Goal: Information Seeking & Learning: Learn about a topic

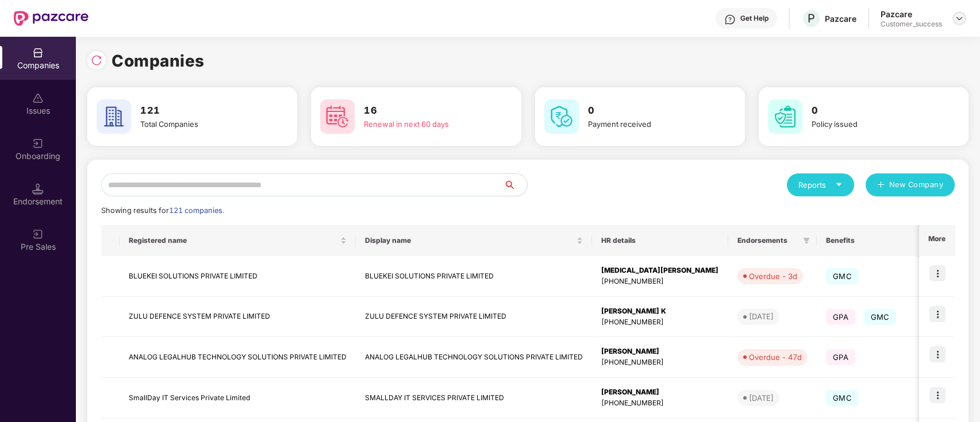
drag, startPoint x: 961, startPoint y: 17, endPoint x: 952, endPoint y: 21, distance: 9.5
click at [961, 17] on img at bounding box center [959, 18] width 9 height 9
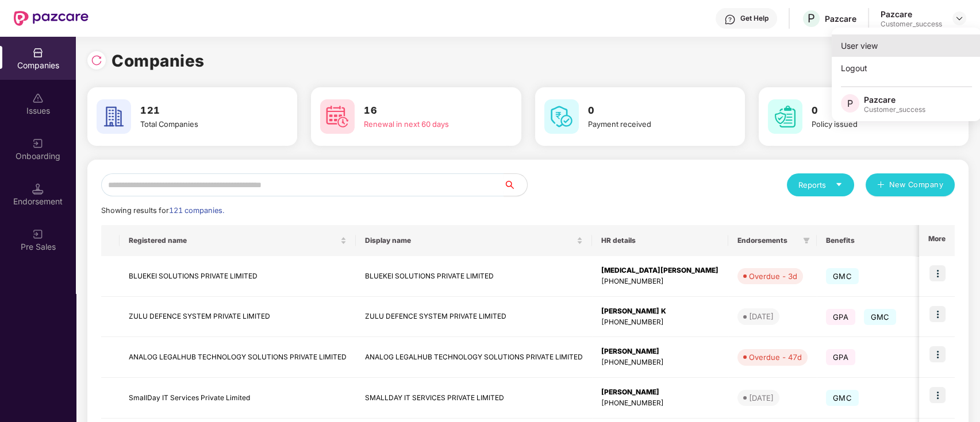
click at [857, 48] on div "User view" at bounding box center [906, 45] width 149 height 22
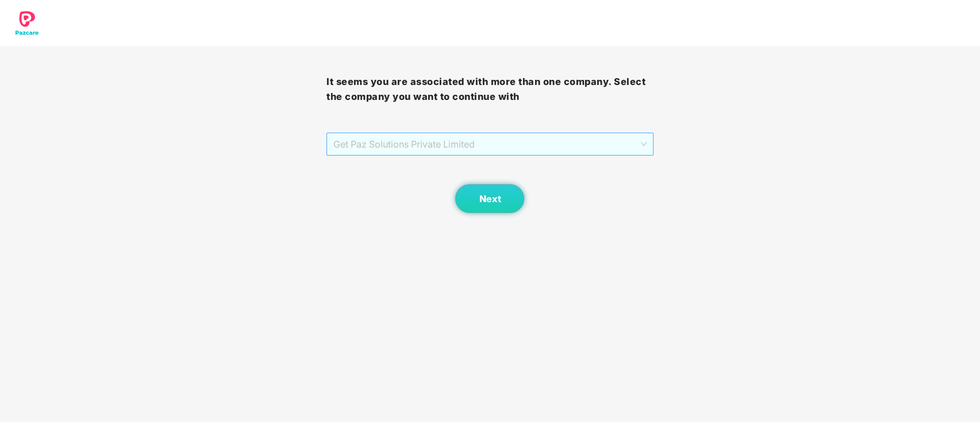
click at [528, 140] on span "Get Paz Solutions Private Limited" at bounding box center [489, 144] width 313 height 22
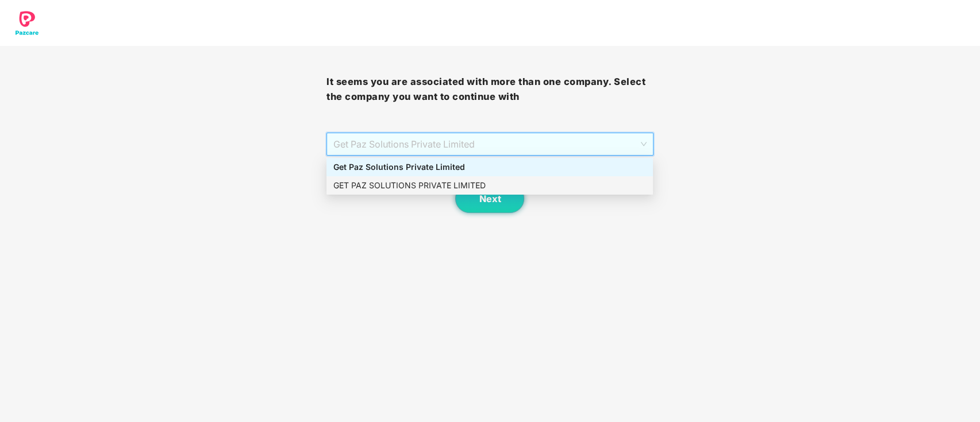
click at [397, 187] on div "GET PAZ SOLUTIONS PRIVATE LIMITED" at bounding box center [489, 185] width 313 height 13
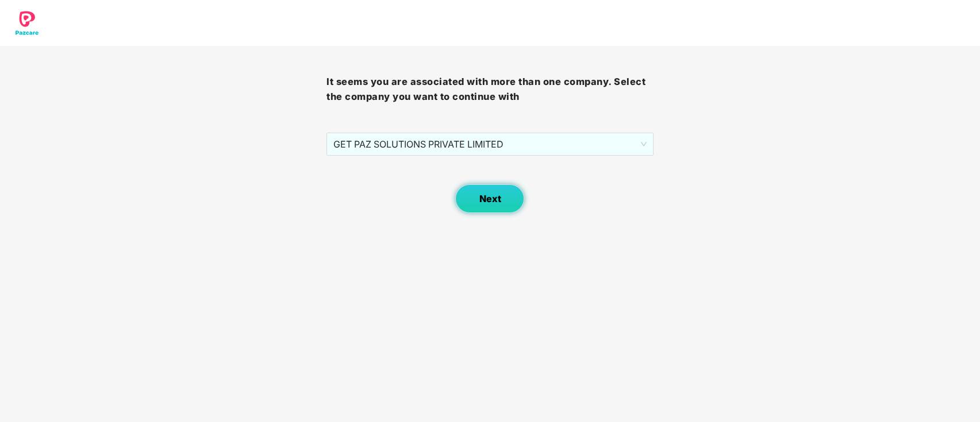
click at [484, 201] on span "Next" at bounding box center [490, 199] width 22 height 11
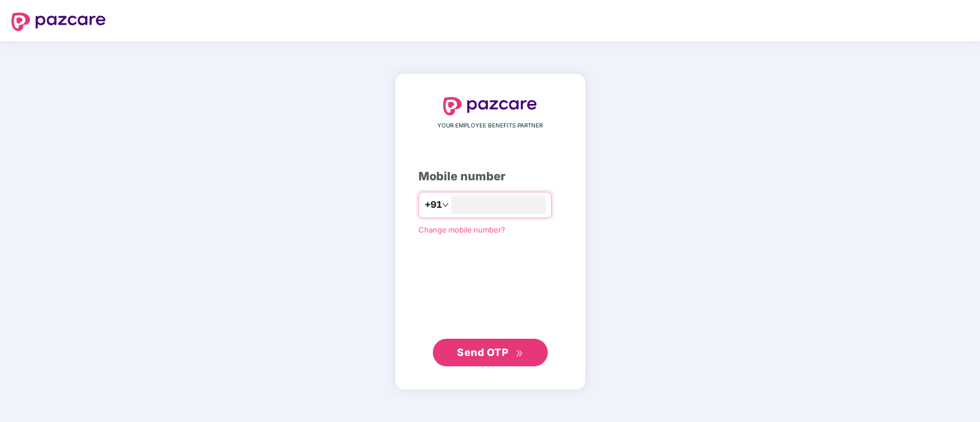
type input "**********"
click at [472, 357] on span "Send OTP" at bounding box center [482, 352] width 51 height 12
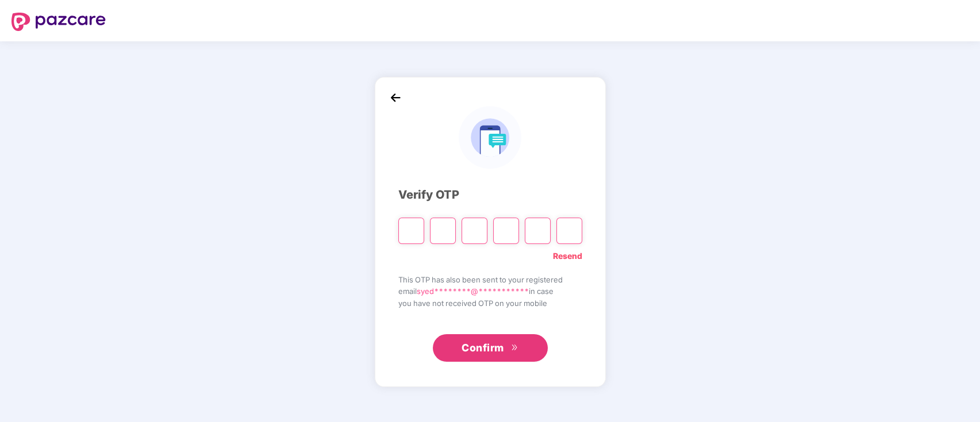
paste input "*"
type input "*"
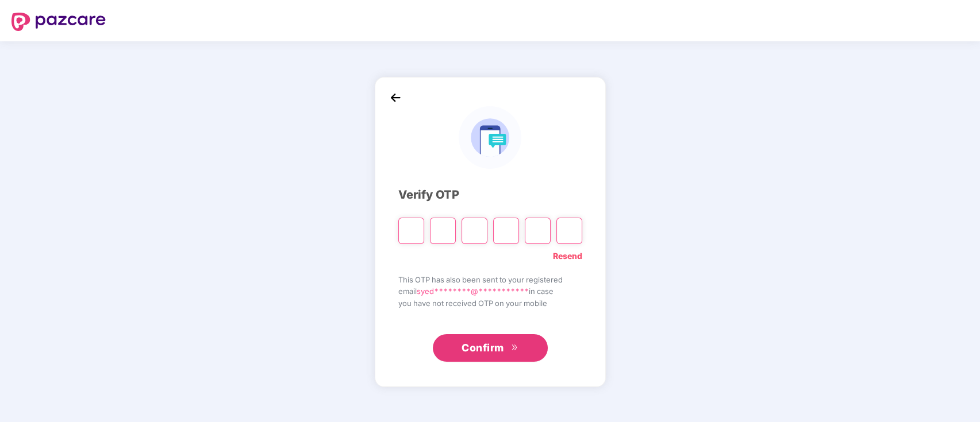
type input "*"
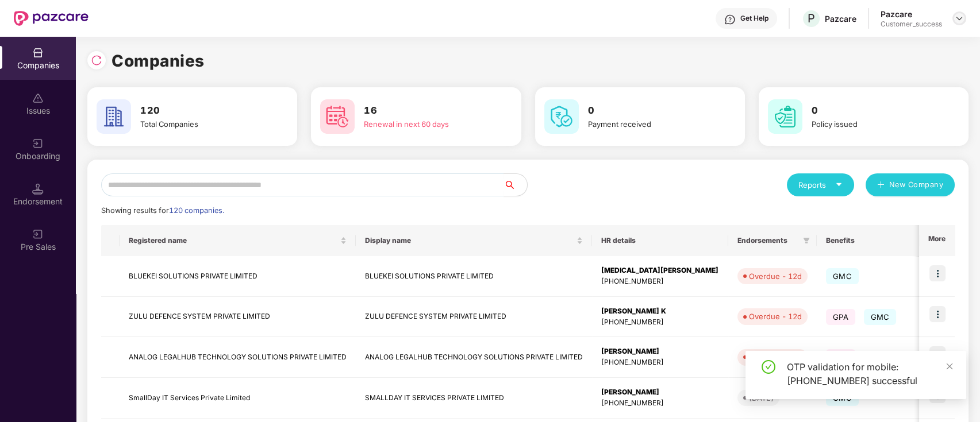
click at [961, 15] on img at bounding box center [959, 18] width 9 height 9
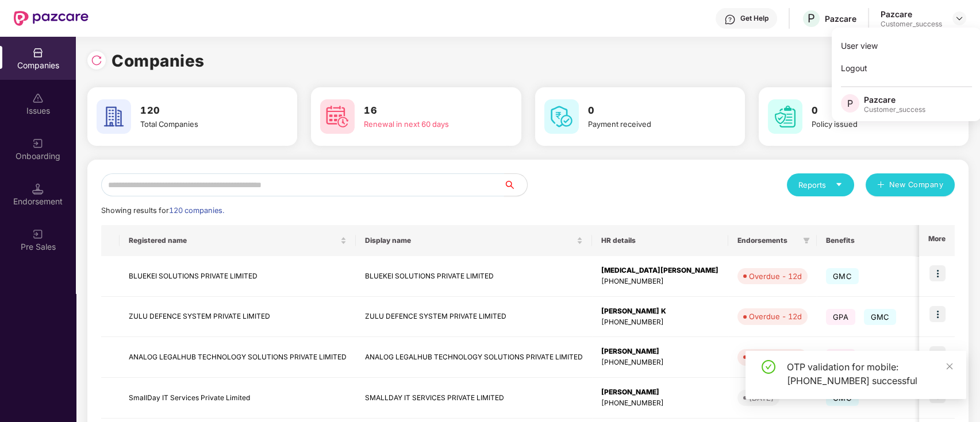
click at [263, 190] on input "text" at bounding box center [302, 185] width 403 height 23
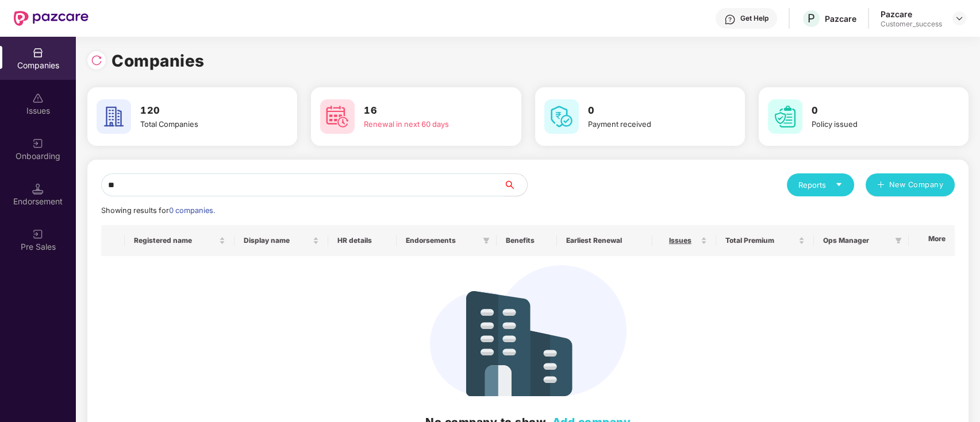
type input "*"
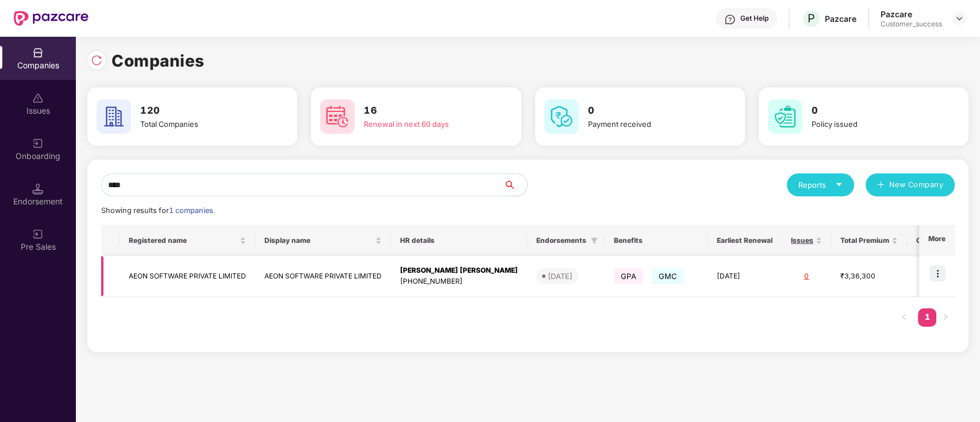
type input "****"
click at [938, 272] on img at bounding box center [937, 274] width 16 height 16
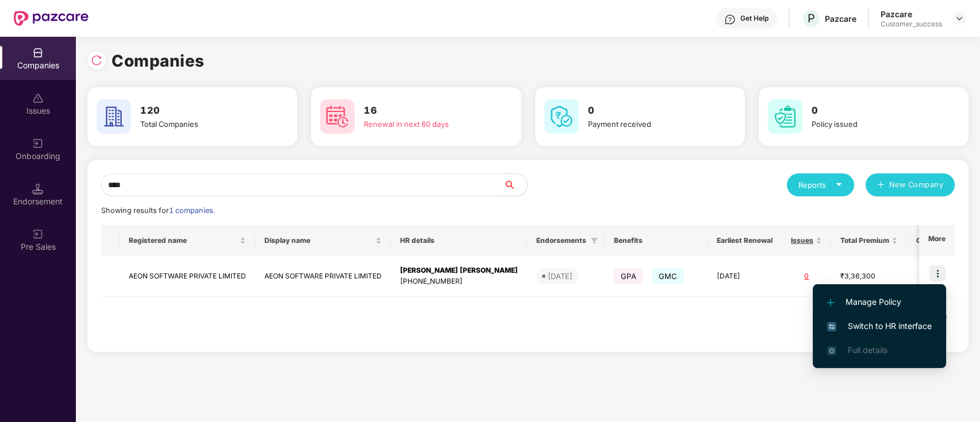
click at [847, 329] on span "Switch to HR interface" at bounding box center [879, 326] width 105 height 13
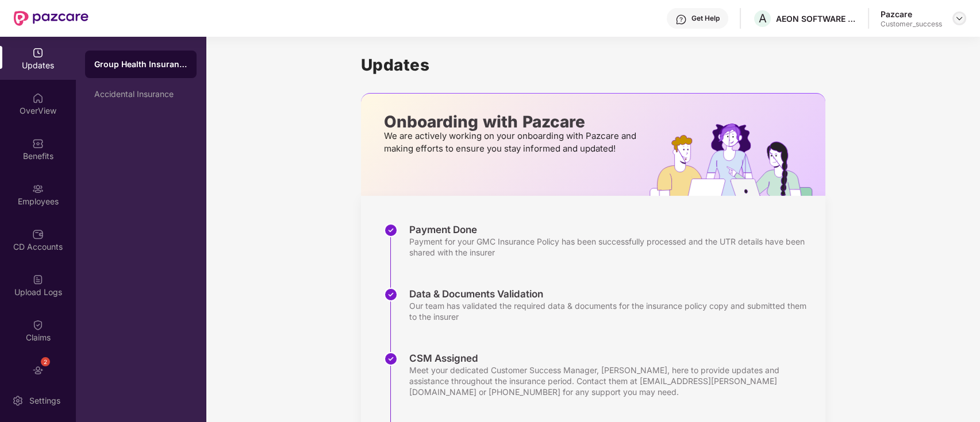
click at [962, 13] on div at bounding box center [959, 18] width 14 height 14
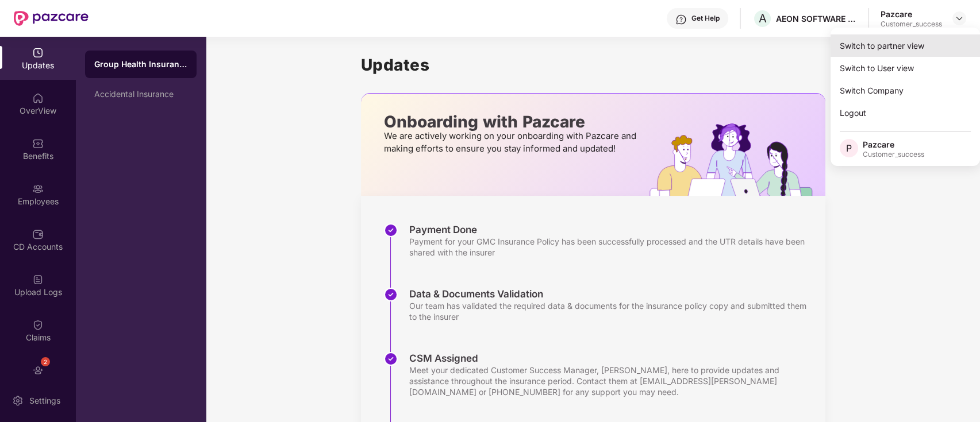
click at [904, 42] on div "Switch to partner view" at bounding box center [904, 45] width 149 height 22
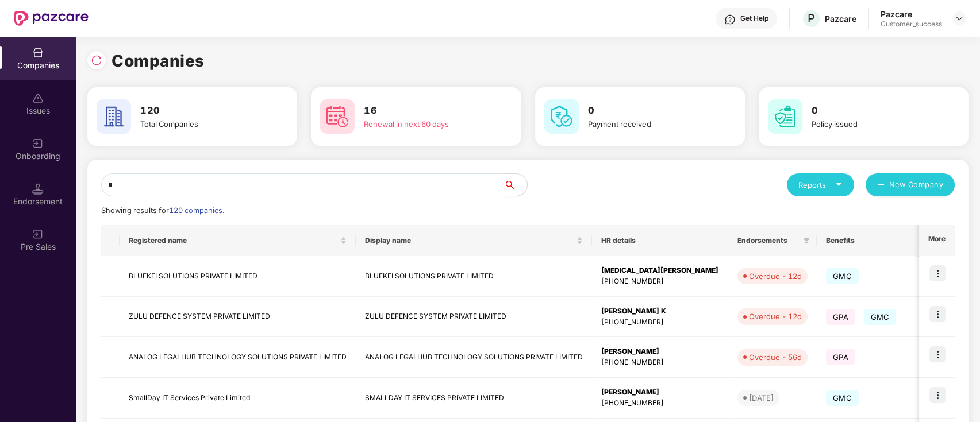
click at [344, 179] on input "*" at bounding box center [302, 185] width 403 height 23
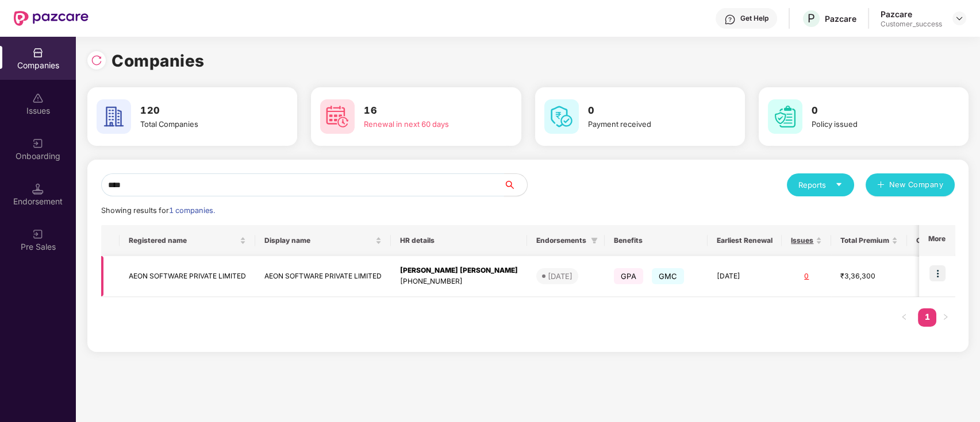
type input "****"
click at [938, 276] on img at bounding box center [937, 274] width 16 height 16
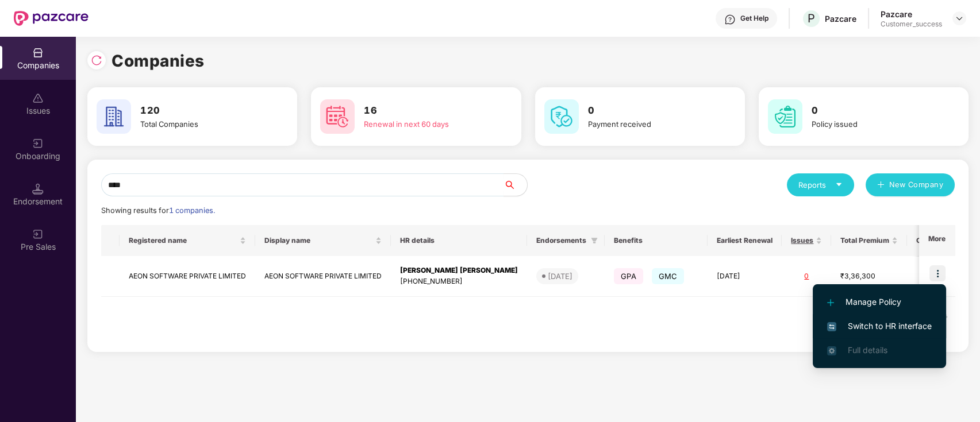
click at [864, 322] on span "Switch to HR interface" at bounding box center [879, 326] width 105 height 13
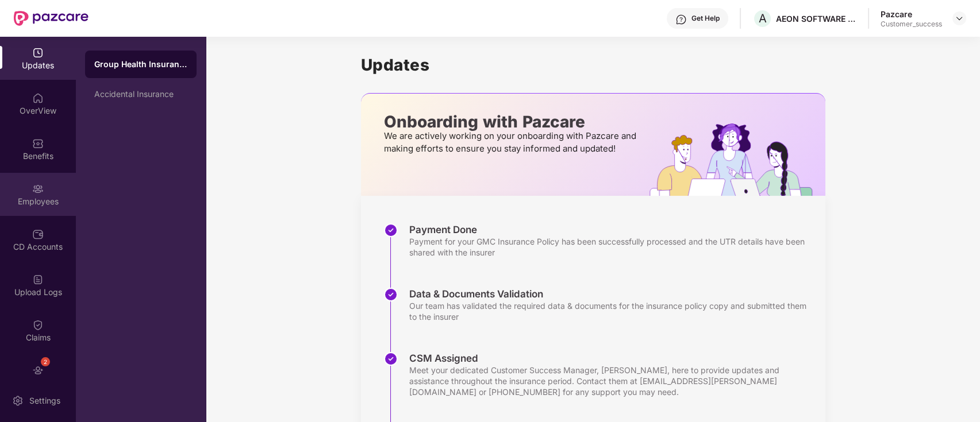
click at [37, 196] on div "Employees" at bounding box center [38, 201] width 76 height 11
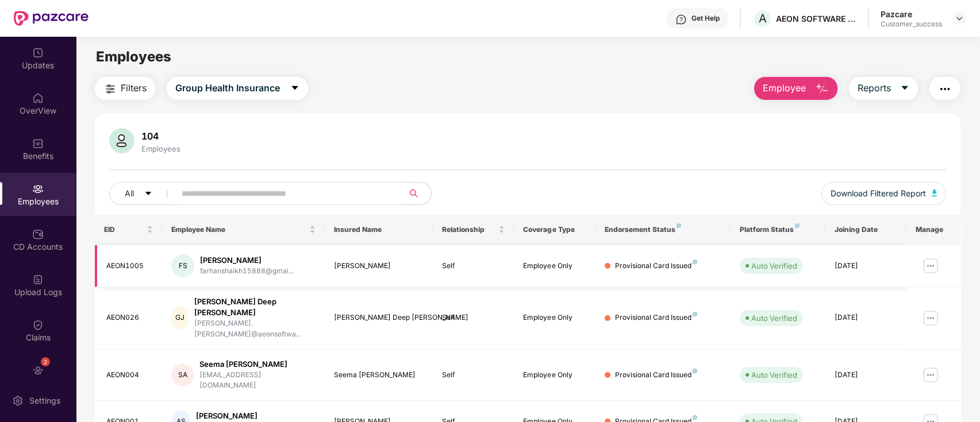
click at [933, 263] on img at bounding box center [930, 266] width 18 height 18
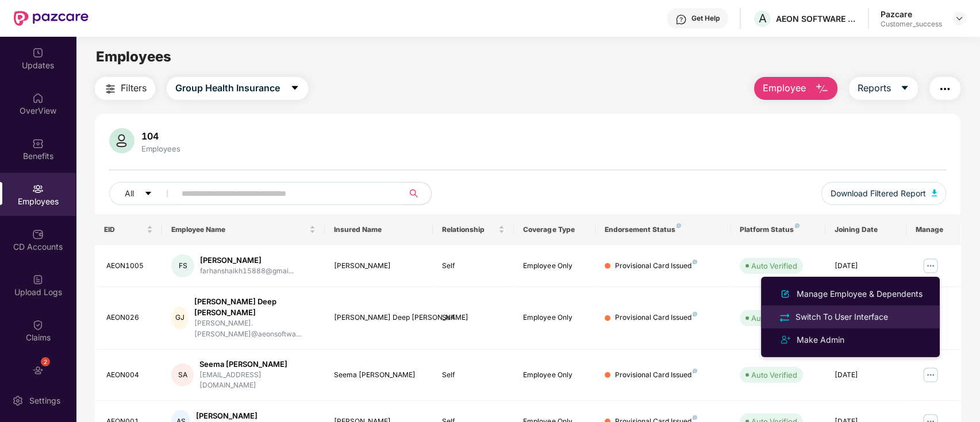
click at [868, 311] on div "Switch To User Interface" at bounding box center [841, 317] width 97 height 13
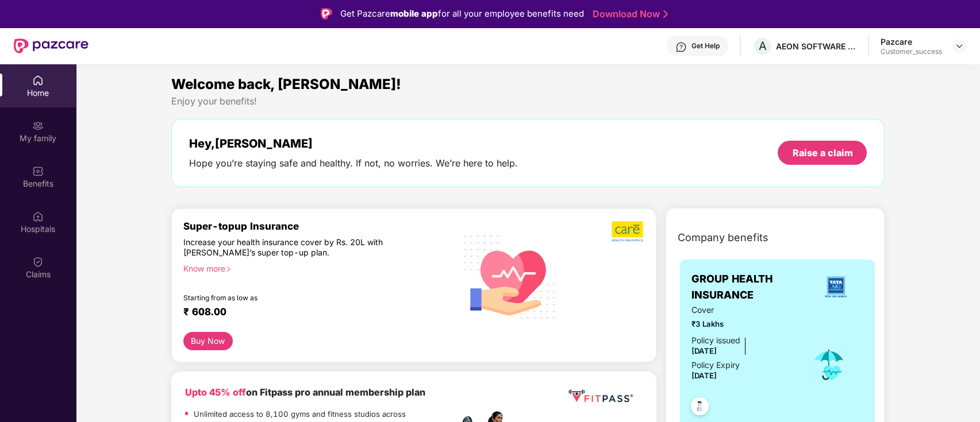
click at [691, 51] on div "Get Help" at bounding box center [697, 46] width 61 height 21
click at [513, 75] on div "Welcome back, Farhan!" at bounding box center [528, 85] width 714 height 22
click at [10, 141] on div "My family" at bounding box center [38, 138] width 76 height 11
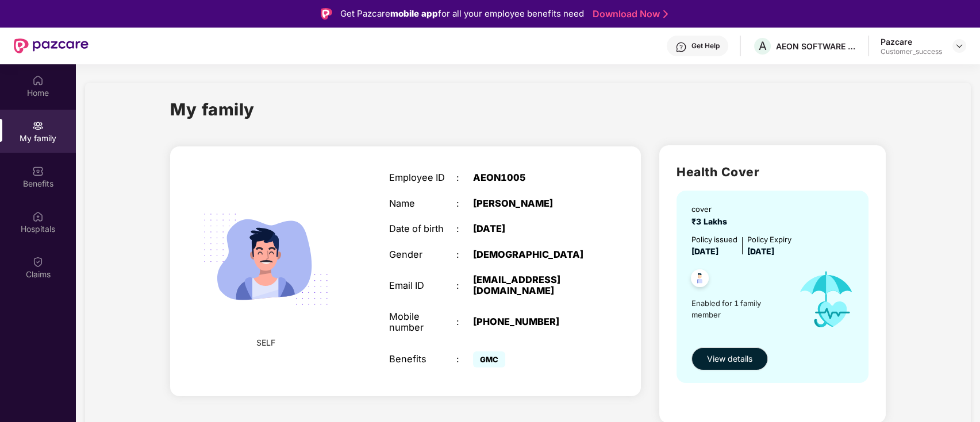
scroll to position [64, 0]
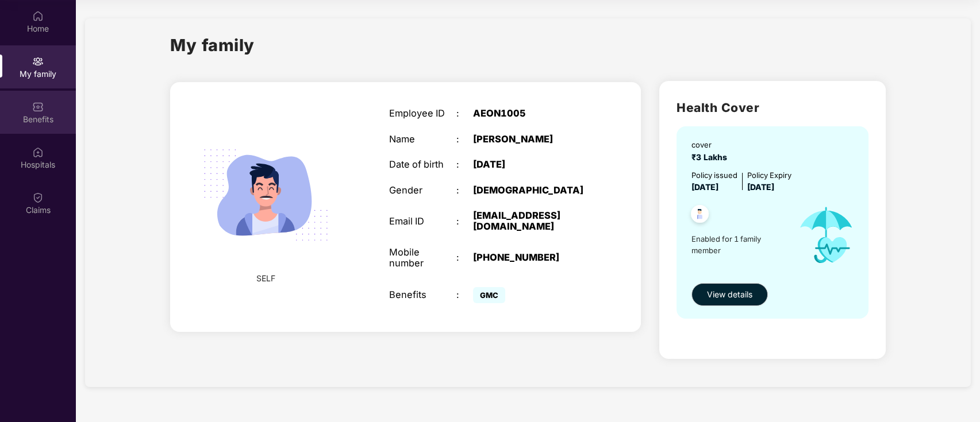
click at [37, 105] on img at bounding box center [37, 106] width 11 height 11
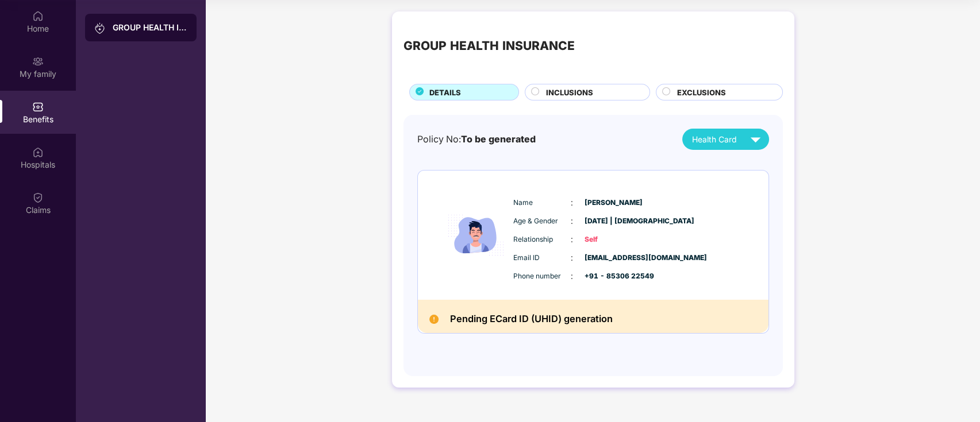
click at [600, 94] on div "INCLUSIONS" at bounding box center [591, 93] width 103 height 13
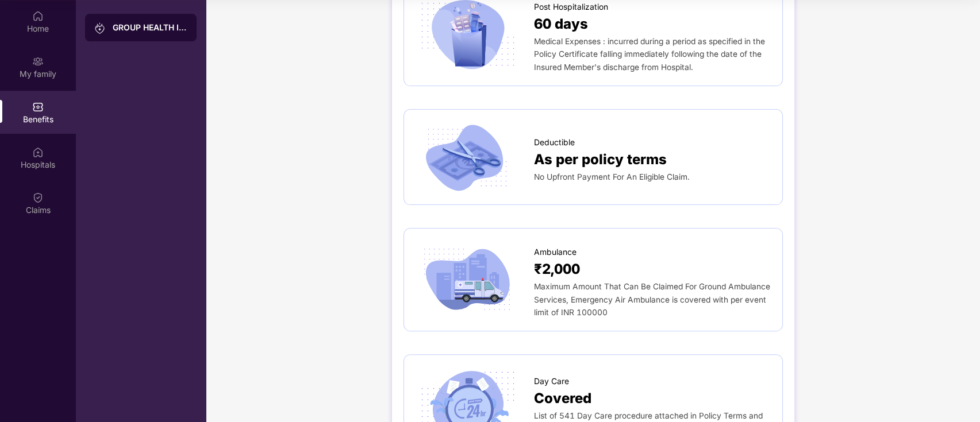
scroll to position [0, 0]
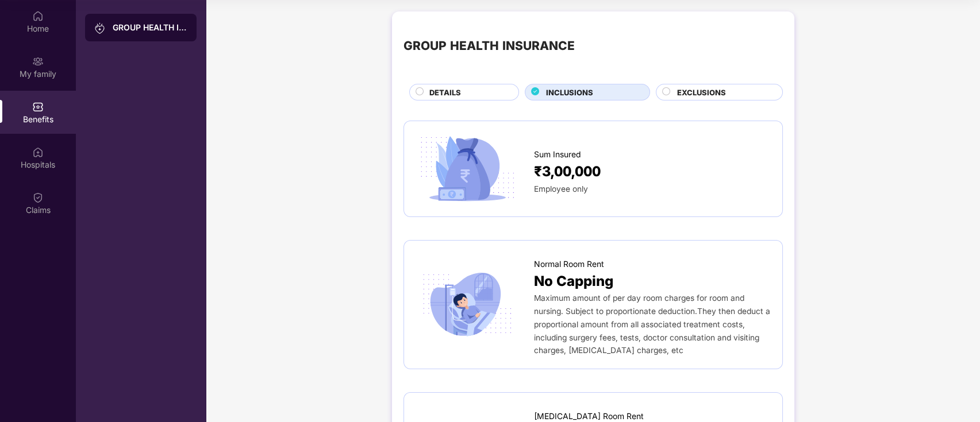
click at [722, 86] on div "EXCLUSIONS" at bounding box center [719, 92] width 127 height 17
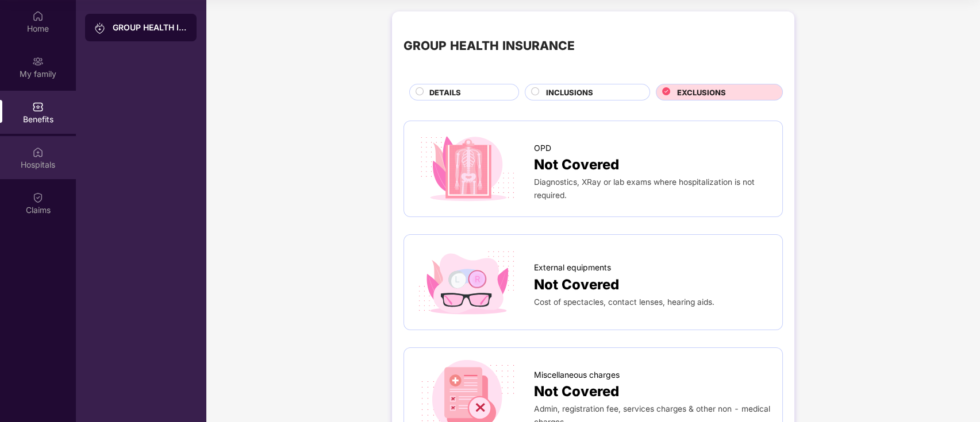
click at [11, 164] on div "Hospitals" at bounding box center [38, 164] width 76 height 11
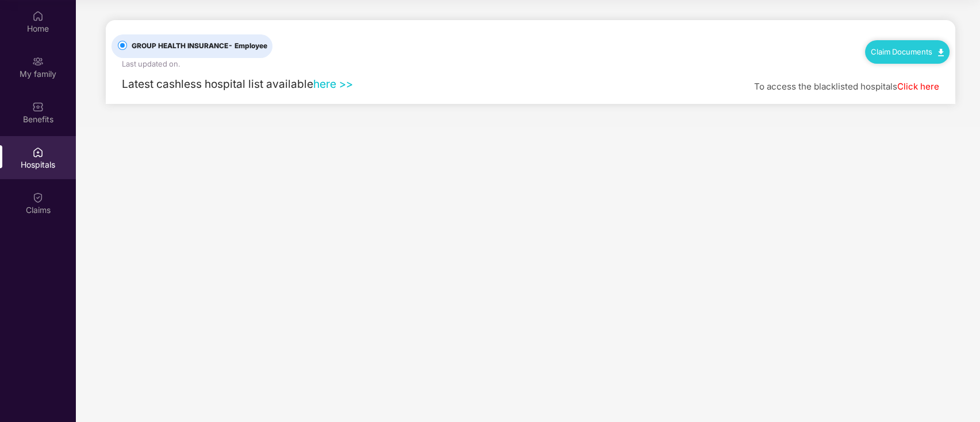
click at [335, 82] on link "here >>" at bounding box center [333, 84] width 40 height 14
click at [48, 202] on div "Claims" at bounding box center [38, 203] width 76 height 43
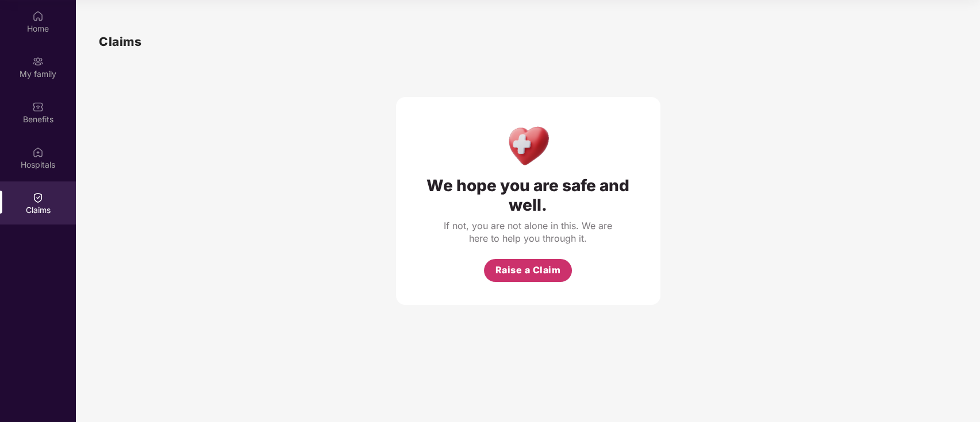
click at [553, 274] on span "Raise a Claim" at bounding box center [528, 270] width 66 height 14
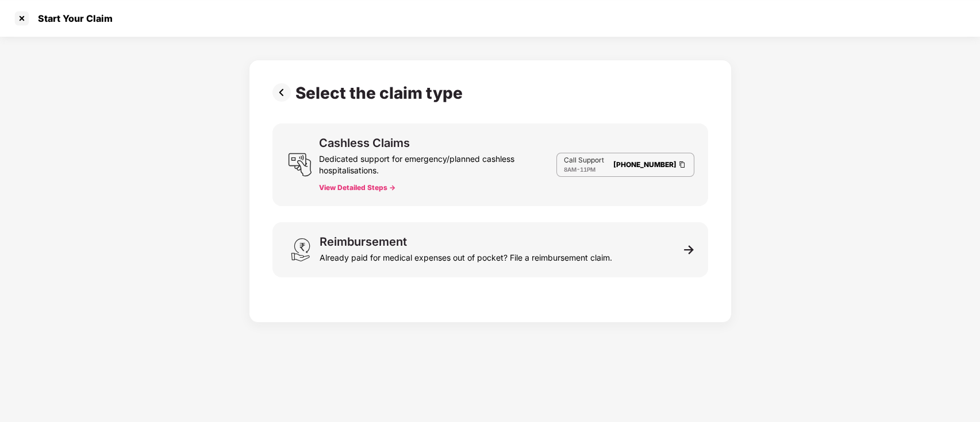
scroll to position [28, 0]
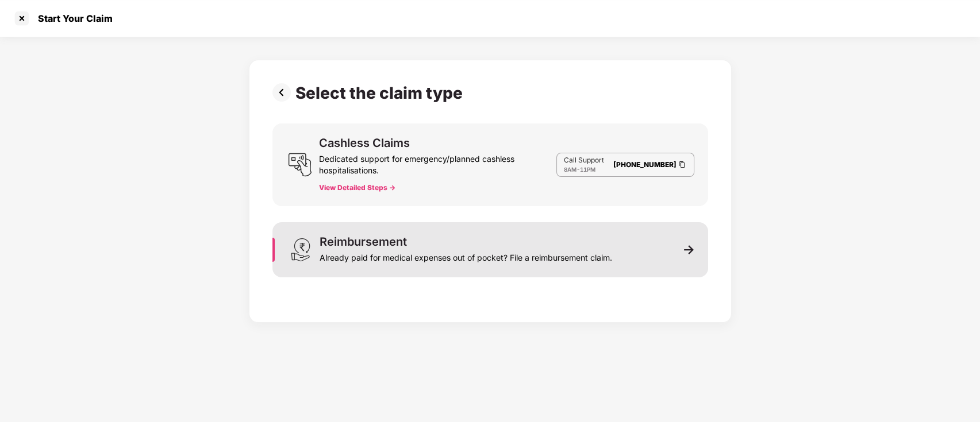
click at [532, 239] on div "Reimbursement Already paid for medical expenses out of pocket? File a reimburse…" at bounding box center [466, 250] width 293 height 28
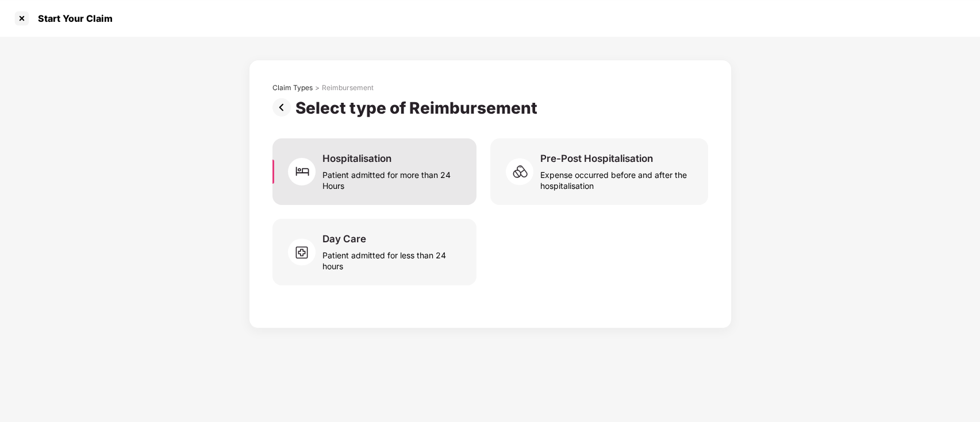
click at [426, 156] on div "Hospitalisation Patient admitted for more than 24 Hours" at bounding box center [392, 171] width 140 height 39
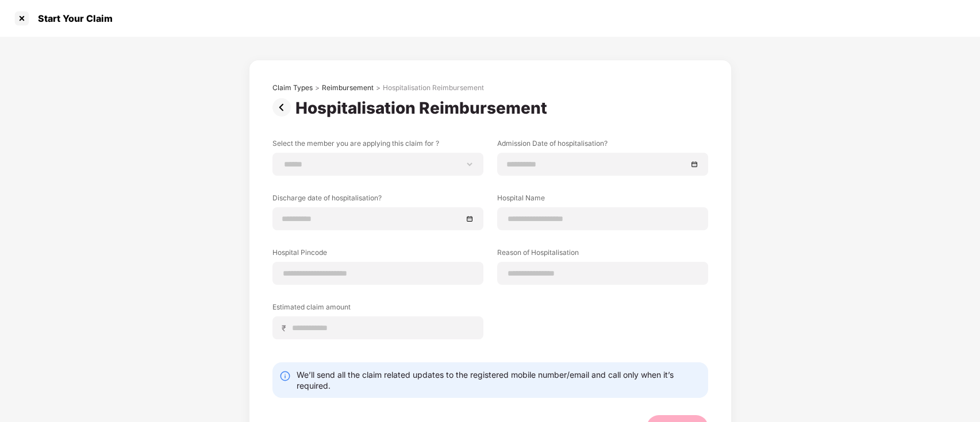
scroll to position [46, 0]
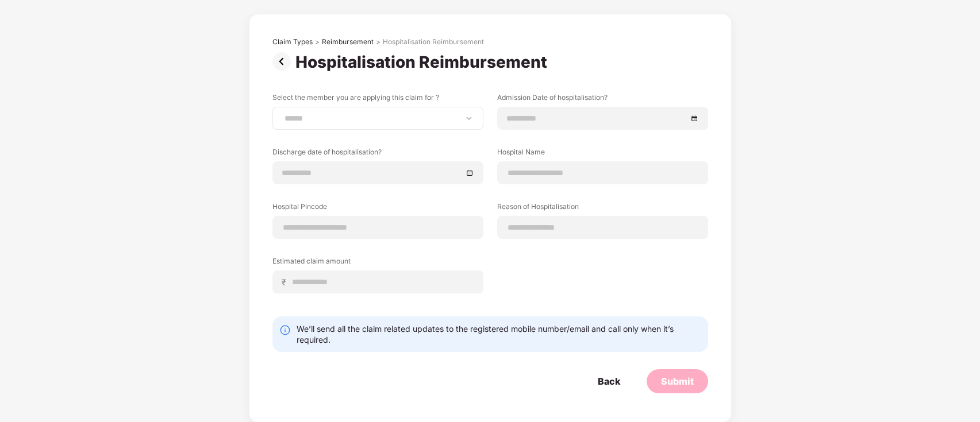
click at [422, 125] on div "**********" at bounding box center [377, 118] width 211 height 23
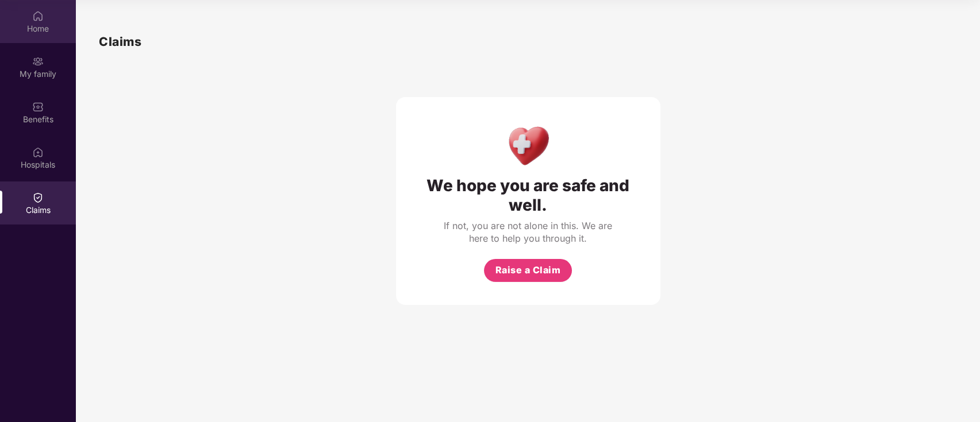
click at [25, 38] on div "Home" at bounding box center [38, 21] width 76 height 43
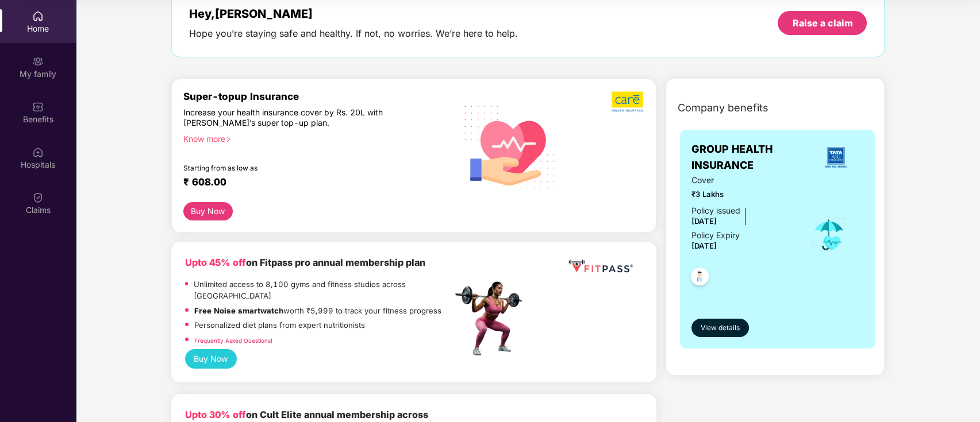
scroll to position [64, 0]
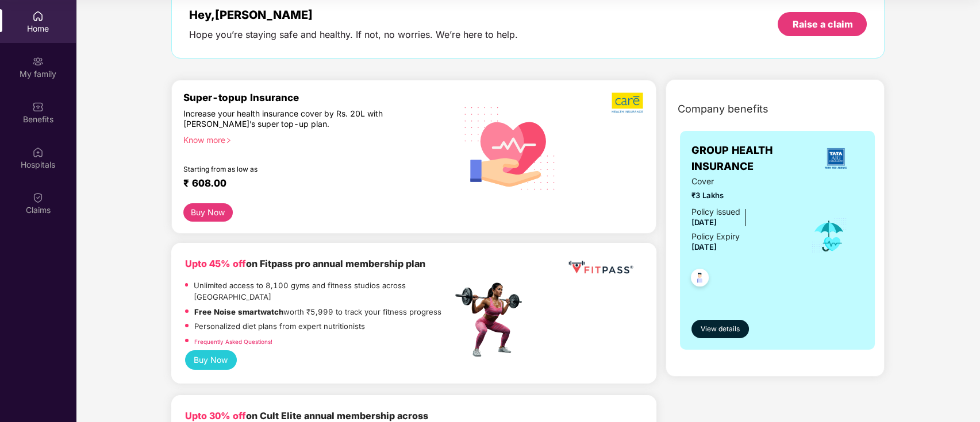
click at [216, 145] on div "Super-topup Insurance Increase your health insurance cover by Rs. 20L with PazC…" at bounding box center [317, 147] width 269 height 111
click at [216, 143] on div "Know more" at bounding box center [314, 139] width 262 height 8
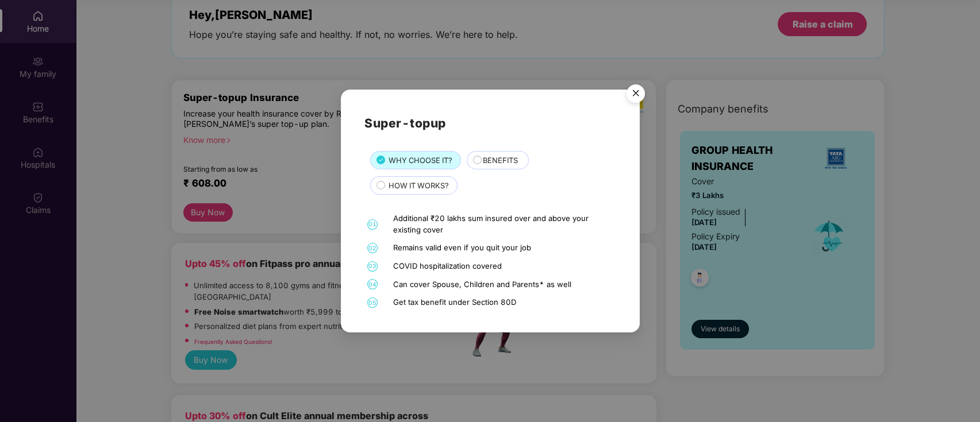
click at [260, 170] on div "Super-topup WHY CHOOSE IT? BENEFITS HOW IT WORKS? 01 Additional ₹20 lakhs sum i…" at bounding box center [490, 211] width 980 height 422
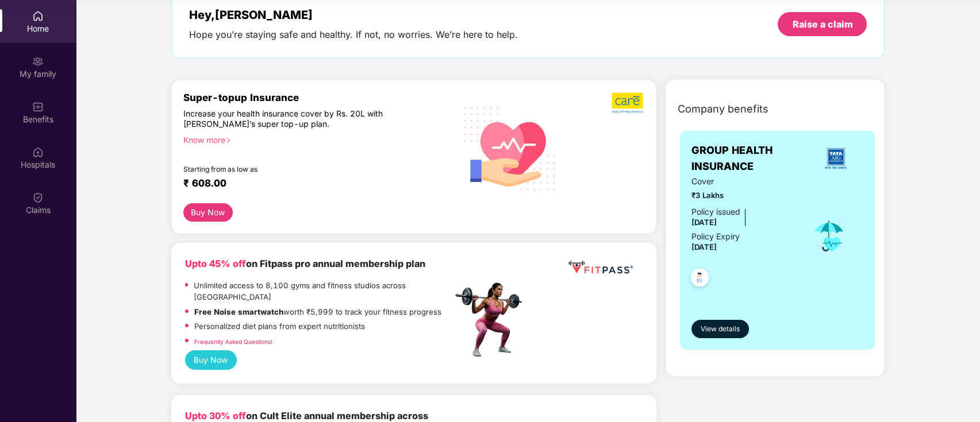
click at [198, 143] on div "Know more" at bounding box center [314, 139] width 262 height 8
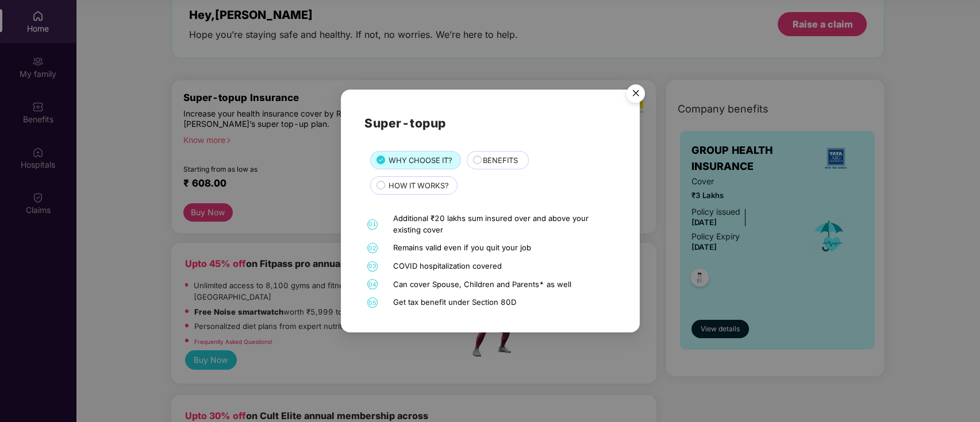
click at [633, 98] on img "Close" at bounding box center [636, 95] width 32 height 32
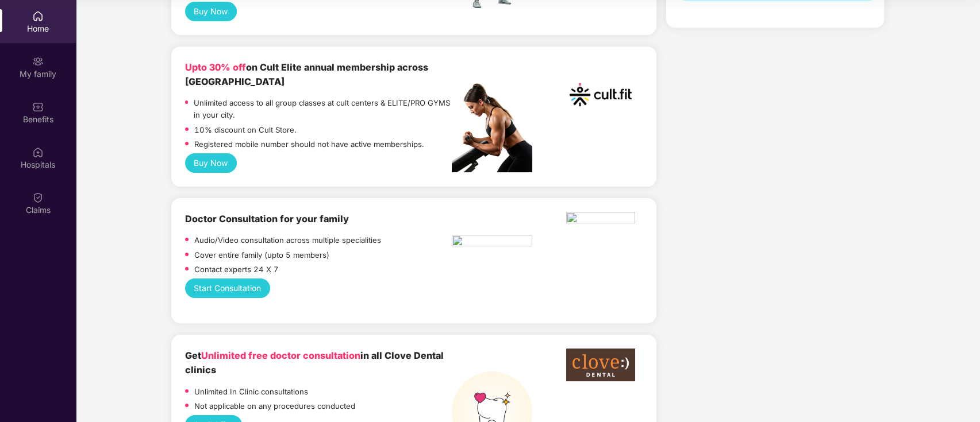
scroll to position [414, 0]
click at [216, 278] on button "Start Consultation" at bounding box center [228, 288] width 86 height 20
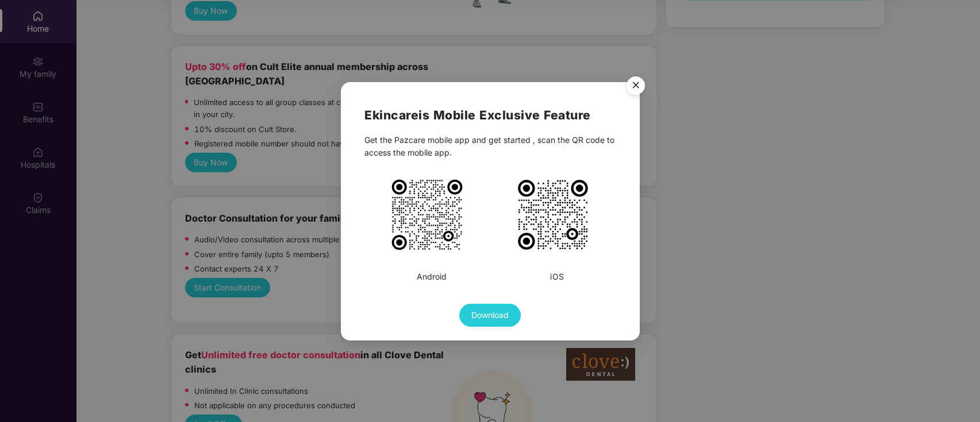
click at [636, 81] on img "Close" at bounding box center [636, 87] width 32 height 32
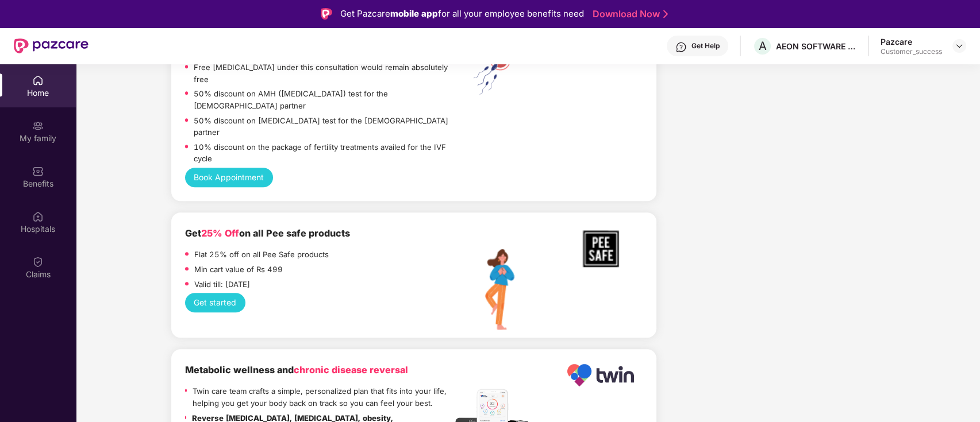
scroll to position [1428, 0]
